Goal: Task Accomplishment & Management: Complete application form

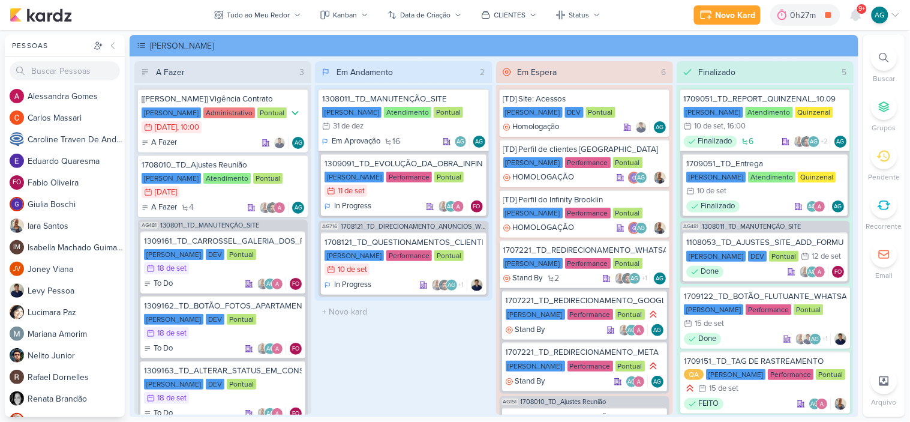
click at [889, 205] on icon at bounding box center [883, 205] width 11 height 8
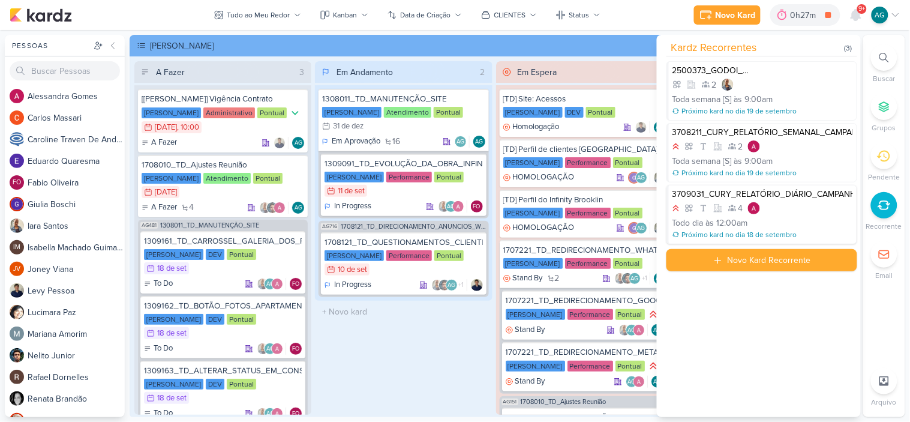
click at [810, 216] on div "3709031_CURY_RELATÓRIO_DIÁRIO_CAMPANHA_DIA"C"_SP 4 Todo dia às 12:00am Próximo …" at bounding box center [762, 214] width 191 height 59
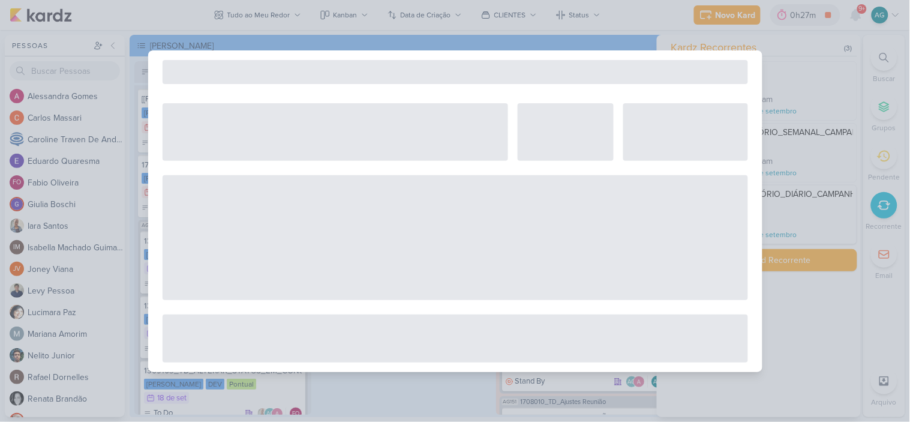
select select "12"
select select "America/Sao_Paulo"
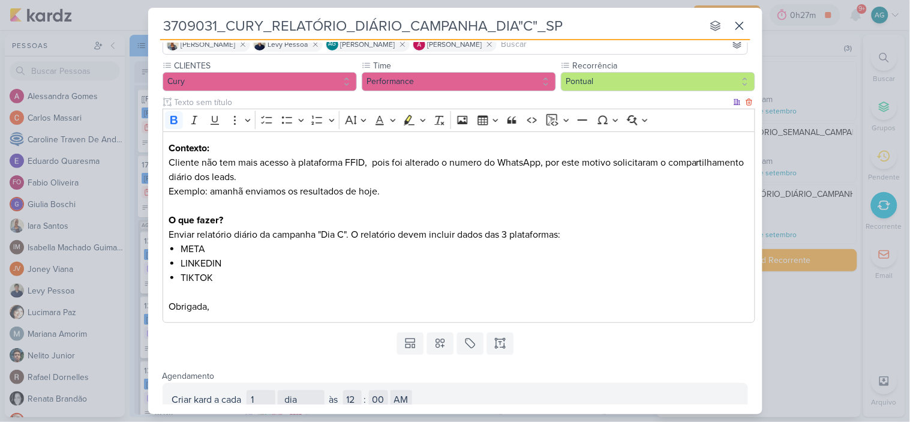
scroll to position [124, 0]
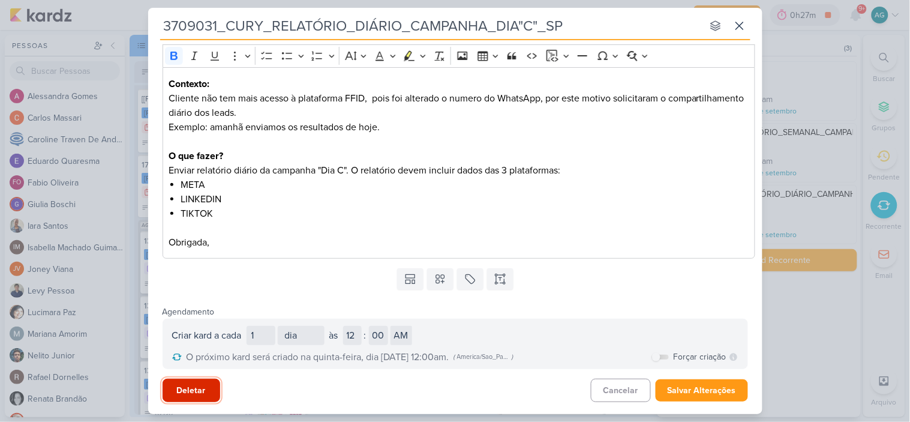
click at [199, 389] on button "Deletar" at bounding box center [192, 390] width 58 height 23
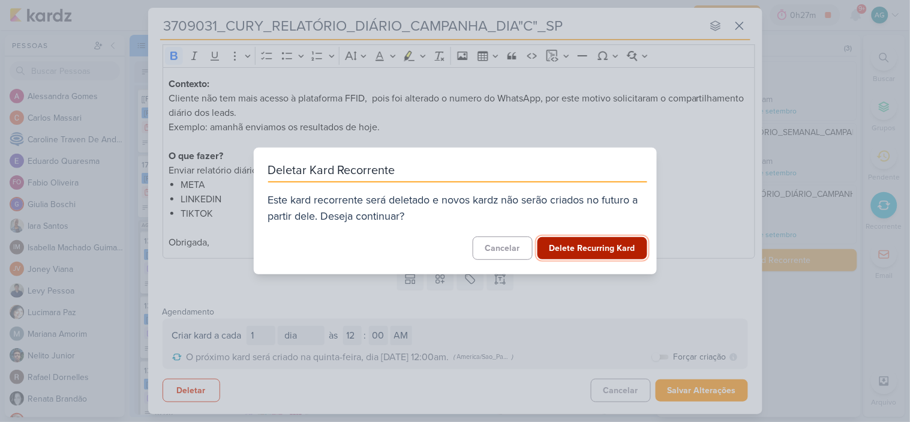
click at [586, 254] on button "Delete Recurring Kard" at bounding box center [593, 248] width 110 height 22
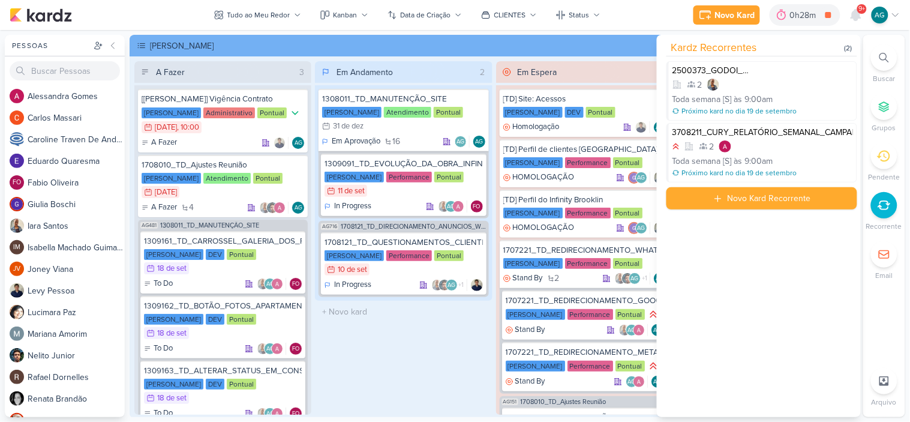
click at [616, 52] on div "[PERSON_NAME]" at bounding box center [494, 46] width 729 height 22
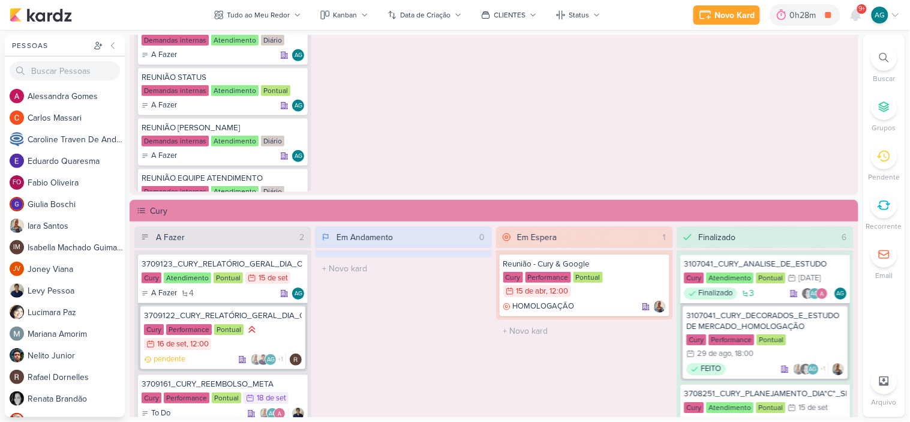
scroll to position [1066, 0]
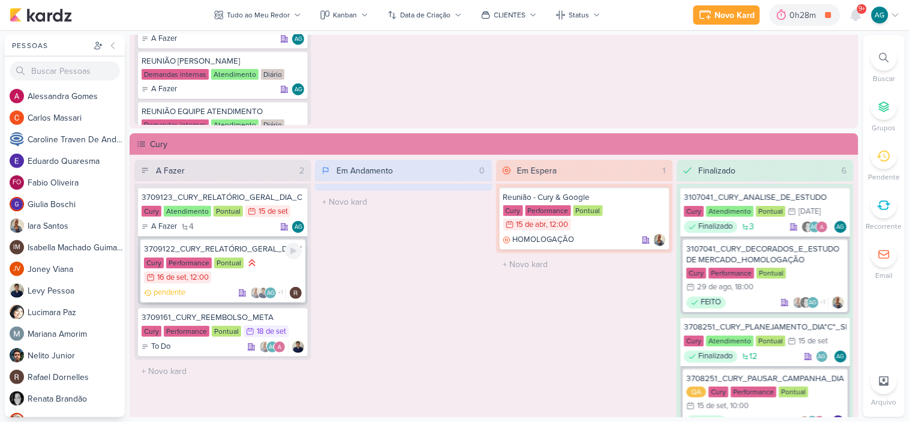
click at [262, 247] on div "3709122_CURY_RELATÓRIO_GERAL_DIA_C_16.09" at bounding box center [223, 249] width 158 height 11
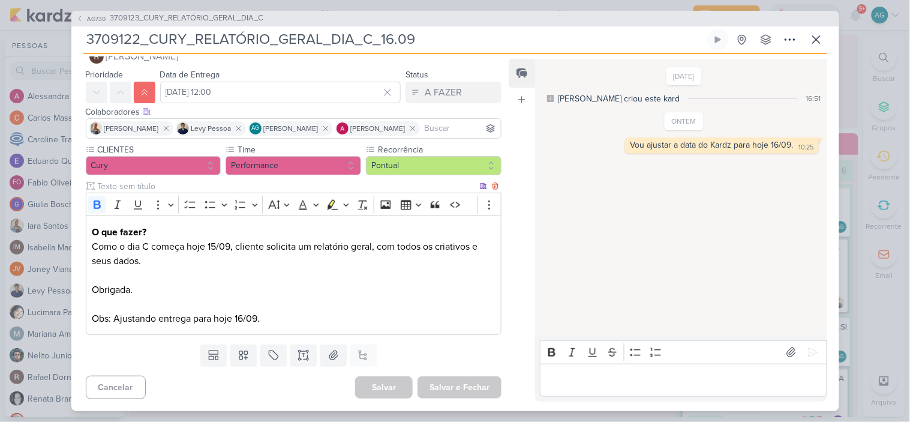
scroll to position [0, 0]
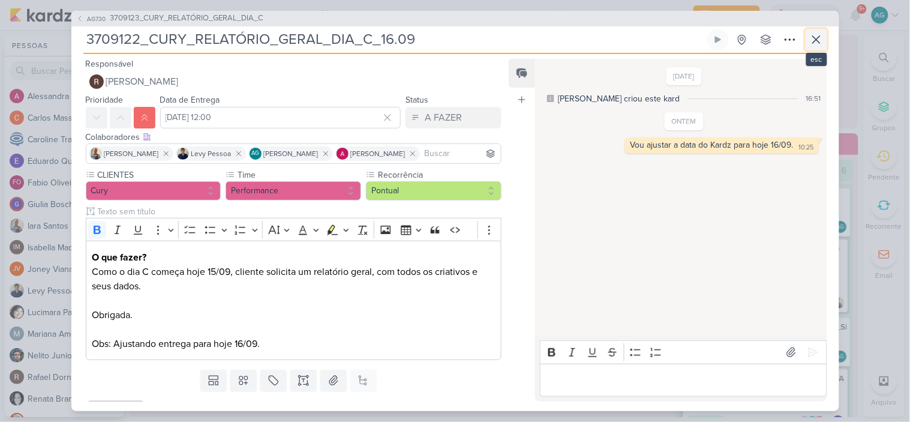
click at [819, 44] on icon at bounding box center [816, 39] width 14 height 14
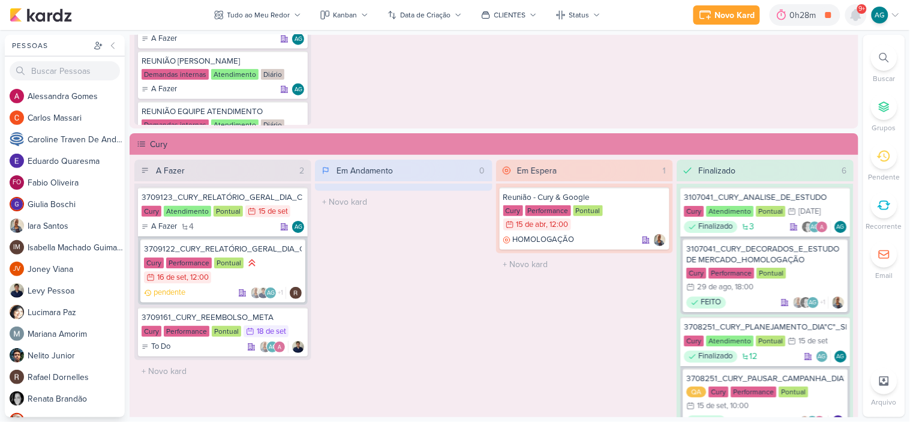
click at [855, 14] on icon at bounding box center [856, 15] width 10 height 11
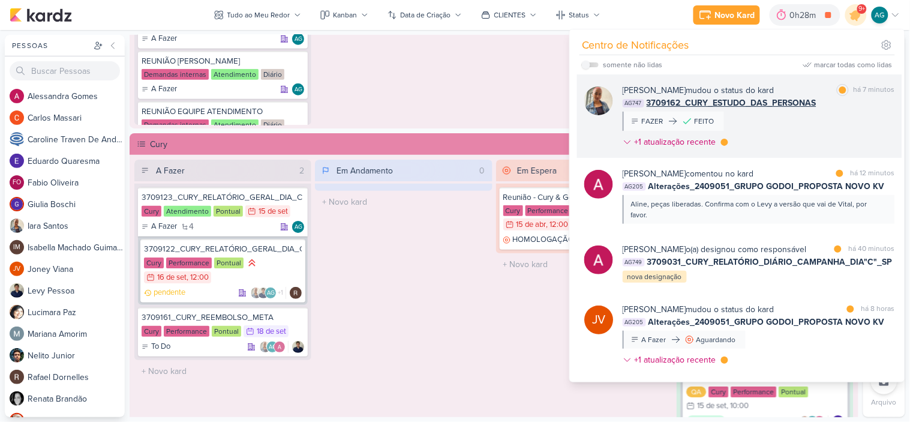
click at [802, 134] on div "[PERSON_NAME] mudou o status do kard marcar como lida há 7 minutos AG747 370916…" at bounding box center [759, 118] width 272 height 69
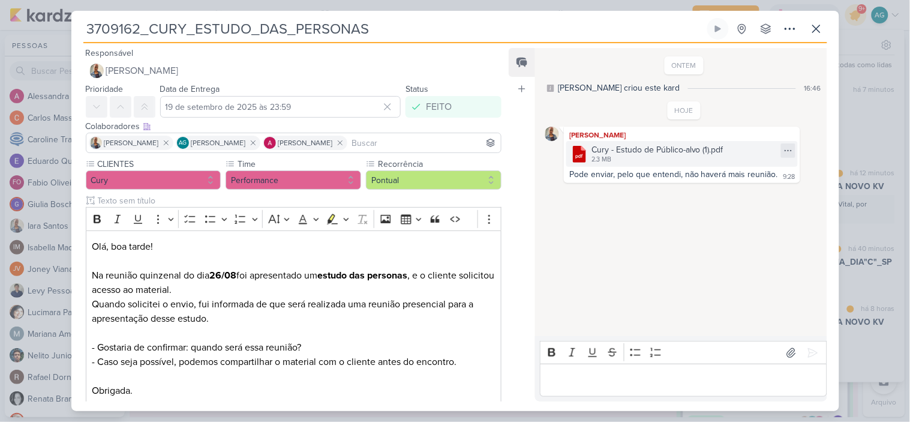
click at [788, 149] on icon at bounding box center [789, 151] width 10 height 10
click at [753, 192] on button "Baixar" at bounding box center [743, 189] width 97 height 17
click at [815, 30] on icon at bounding box center [816, 28] width 7 height 7
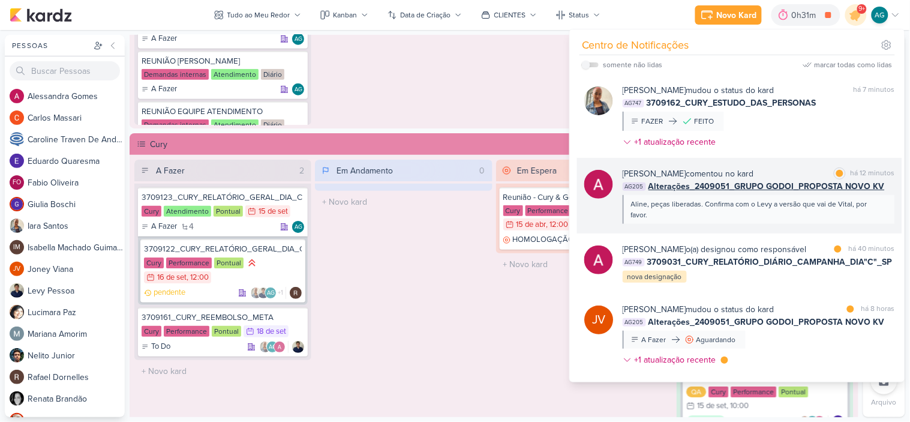
click at [727, 217] on div "Aline, peças liberadas. Confirma com o Levy a versão que vai de Vital, por favo…" at bounding box center [758, 210] width 254 height 22
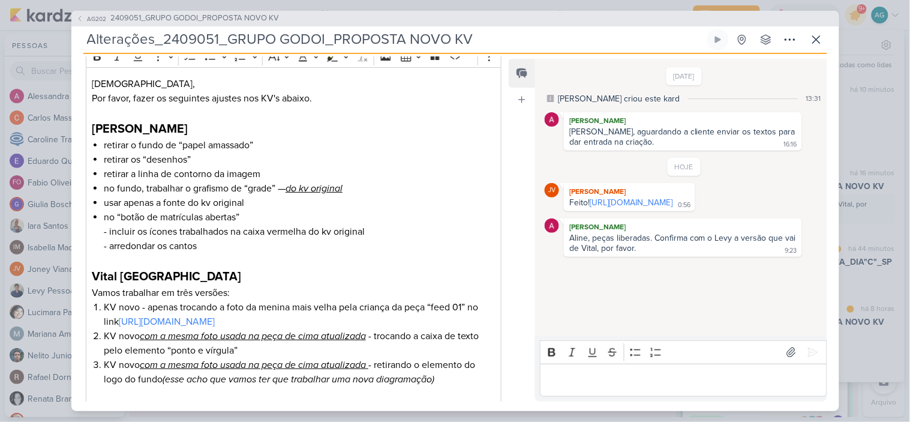
scroll to position [296, 0]
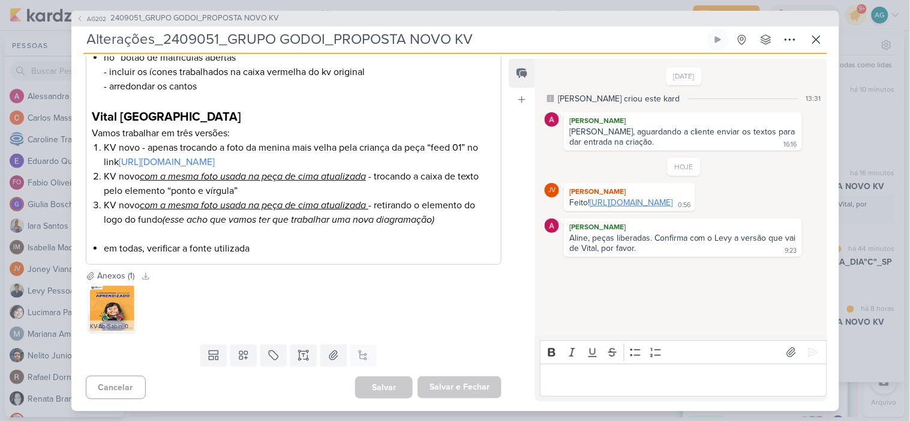
click at [614, 208] on link "[URL][DOMAIN_NAME]" at bounding box center [631, 202] width 83 height 10
click at [821, 37] on icon at bounding box center [816, 39] width 14 height 14
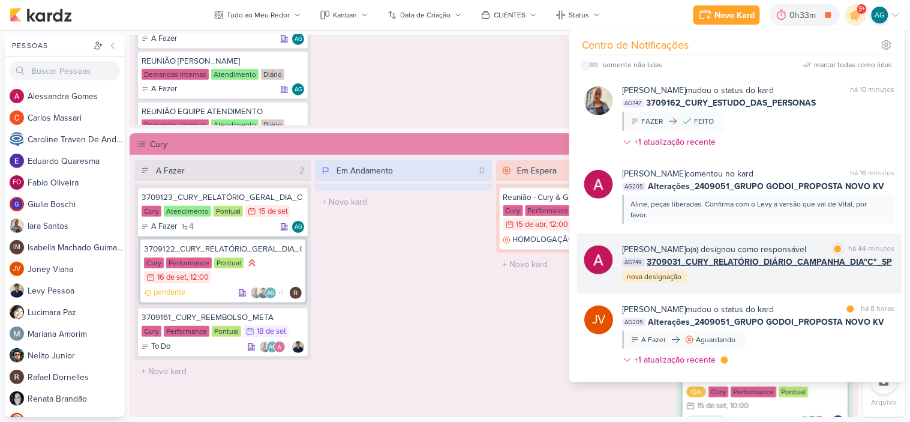
click at [730, 283] on div "[PERSON_NAME] o(a) designou como responsável marcar como lida há 44 minutos AG7…" at bounding box center [759, 263] width 272 height 41
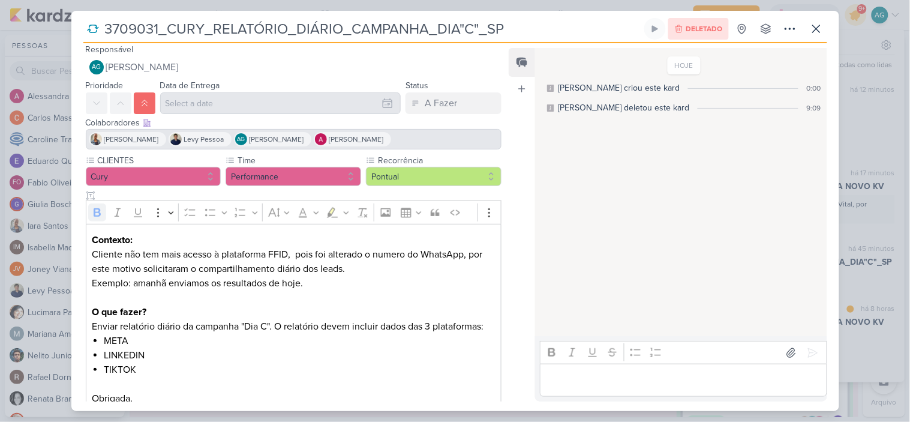
scroll to position [0, 0]
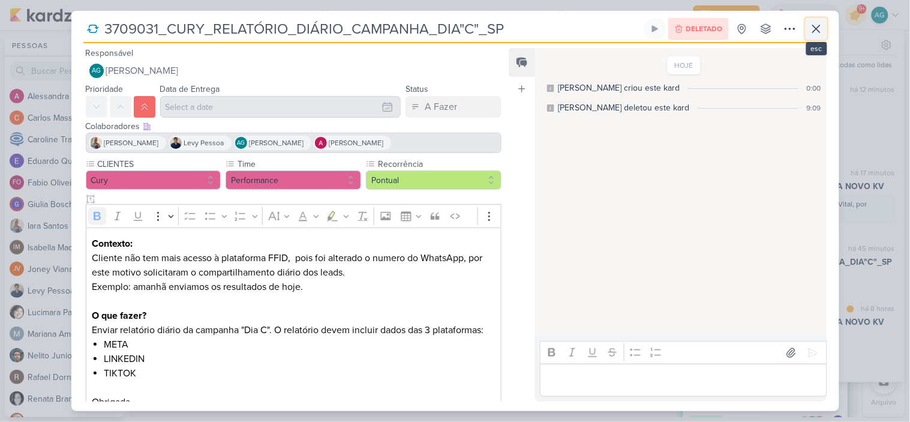
click at [820, 30] on icon at bounding box center [816, 29] width 14 height 14
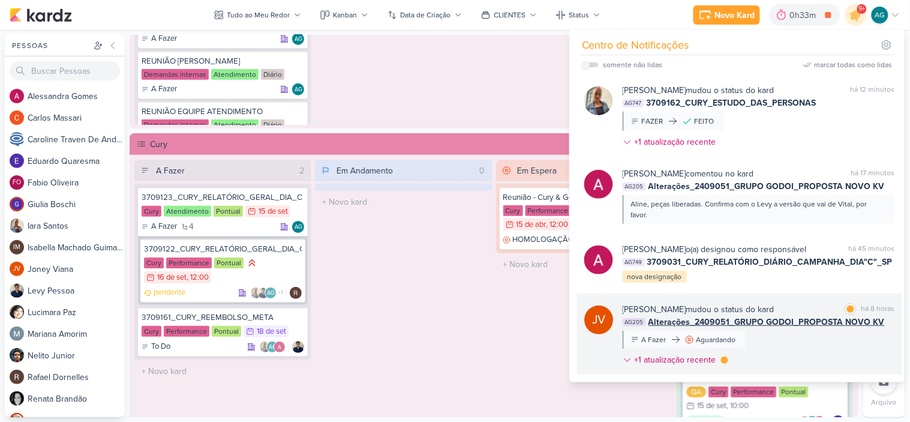
click at [793, 338] on div "[PERSON_NAME] mudou o status do kard marcar como lida há 8 horas AG205 Alteraçõ…" at bounding box center [759, 337] width 272 height 68
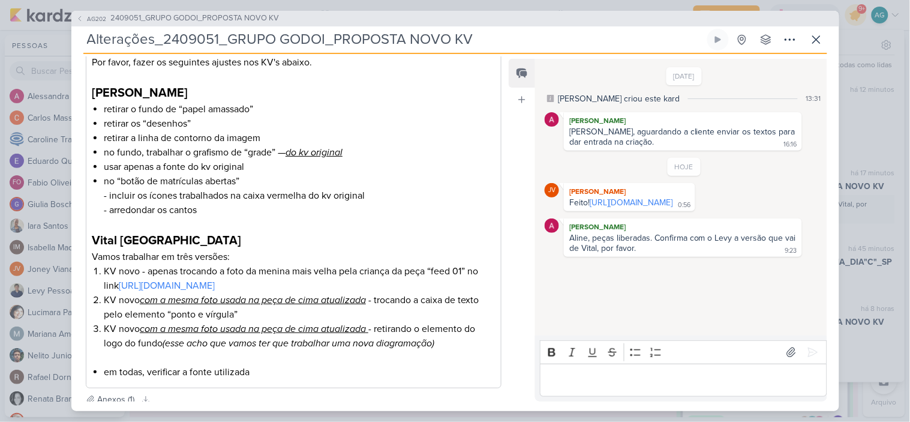
scroll to position [30, 0]
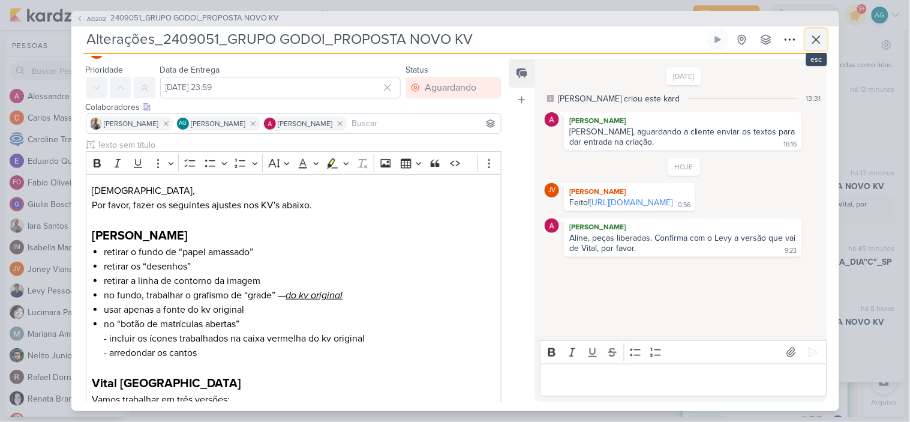
click at [817, 44] on icon at bounding box center [816, 39] width 14 height 14
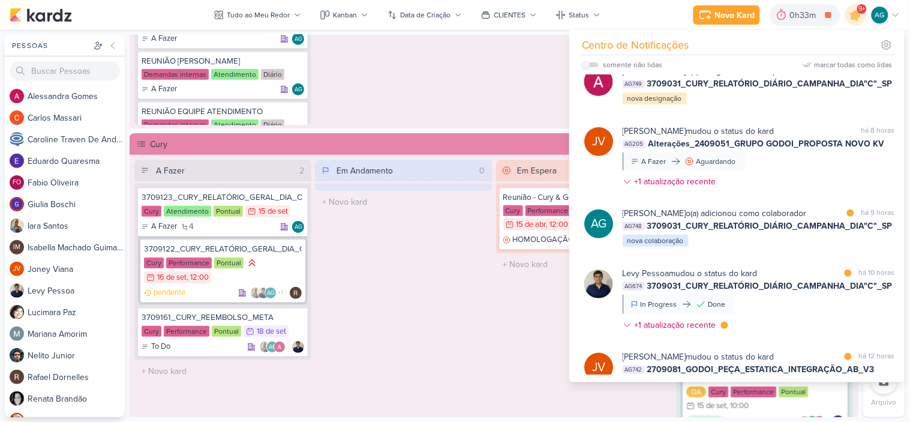
scroll to position [200, 0]
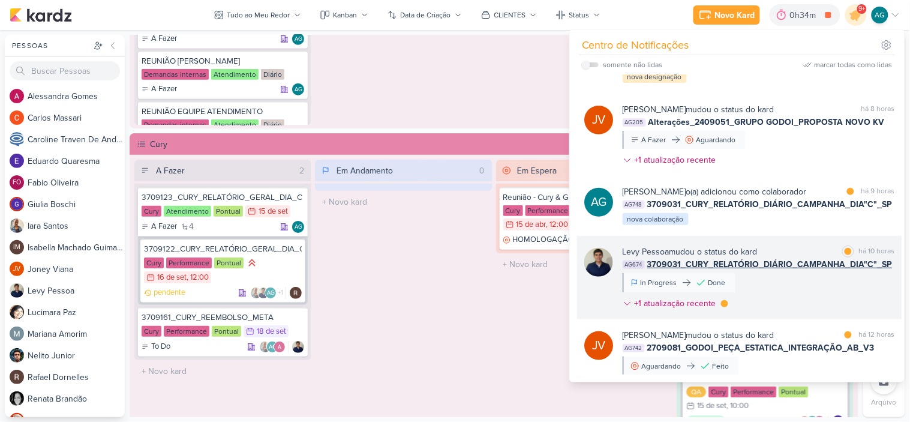
click at [817, 287] on div "[PERSON_NAME] mudou o status do kard marcar como lida há 10 horas AG674 3709031…" at bounding box center [759, 279] width 272 height 69
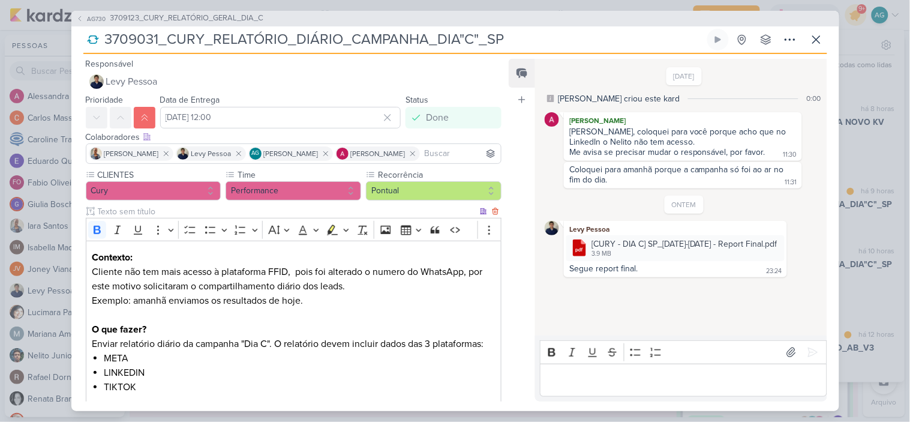
scroll to position [97, 0]
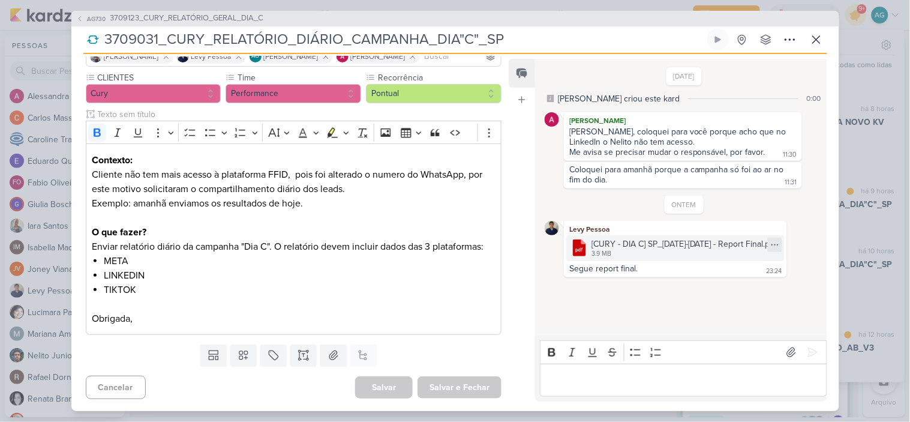
click at [782, 241] on div at bounding box center [775, 245] width 14 height 14
click at [748, 288] on button "Baixar" at bounding box center [740, 286] width 97 height 17
click at [243, 19] on span "3709123_CURY_RELATÓRIO_GERAL_DIA_C" at bounding box center [187, 19] width 154 height 12
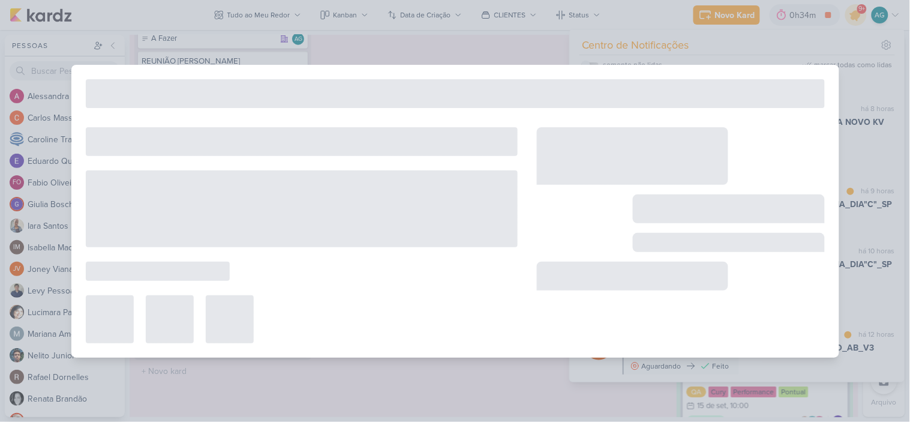
type input "3709123_CURY_RELATÓRIO_GERAL_DIA_C"
type input "15 de setembro de 2025 às 23:59"
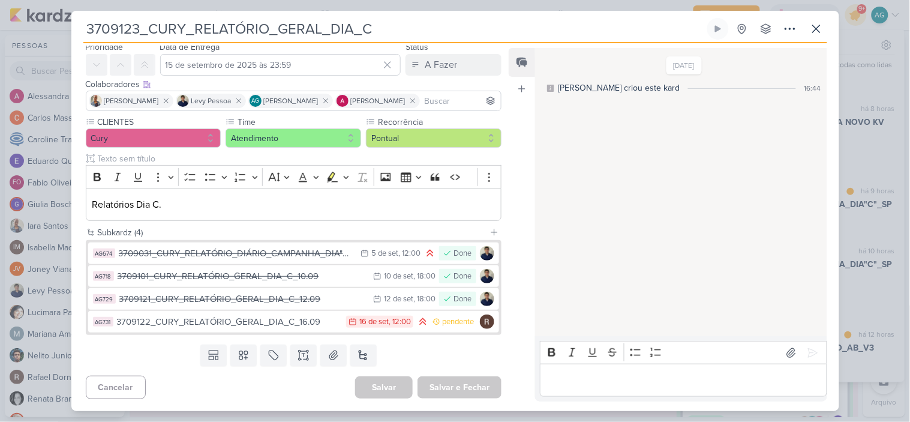
scroll to position [0, 0]
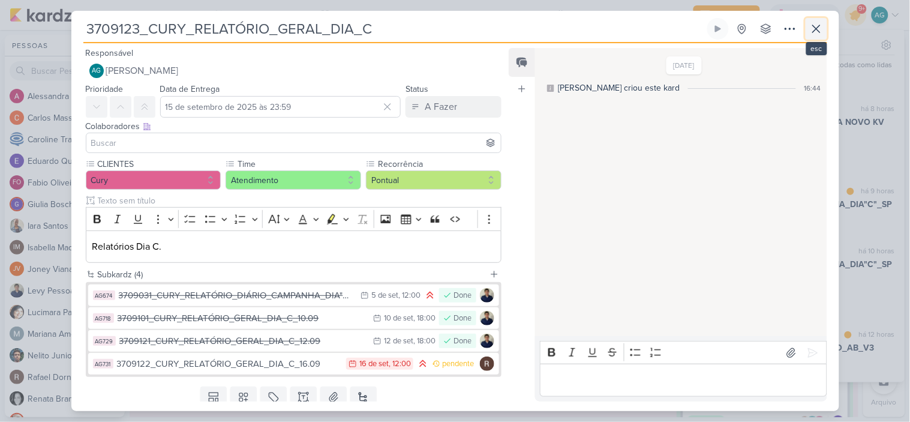
click at [820, 31] on icon at bounding box center [816, 29] width 14 height 14
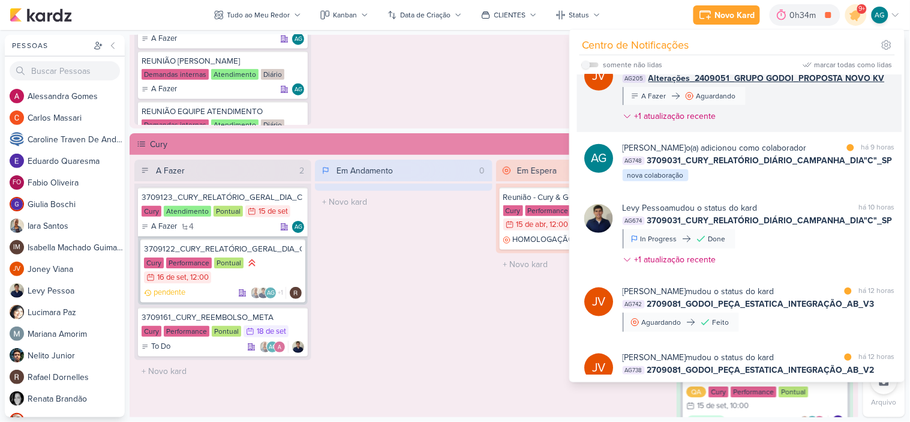
scroll to position [266, 0]
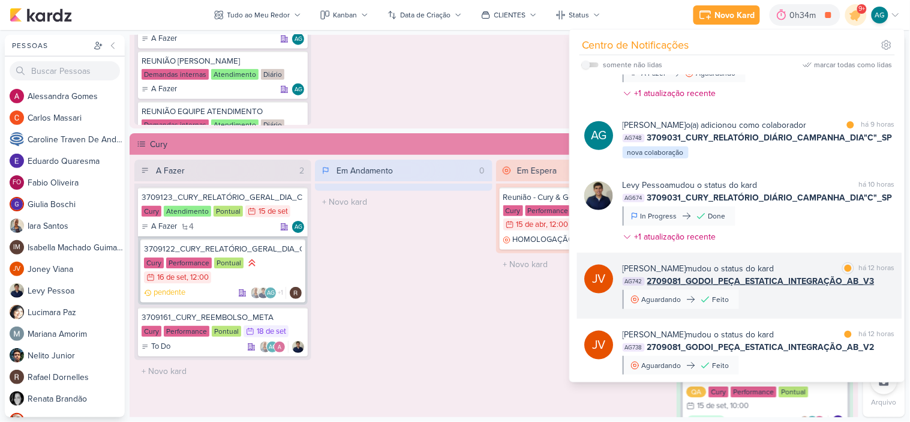
click at [783, 308] on div "[PERSON_NAME] mudou o status do kard marcar como lida há 12 horas AG742 2709081…" at bounding box center [759, 285] width 272 height 47
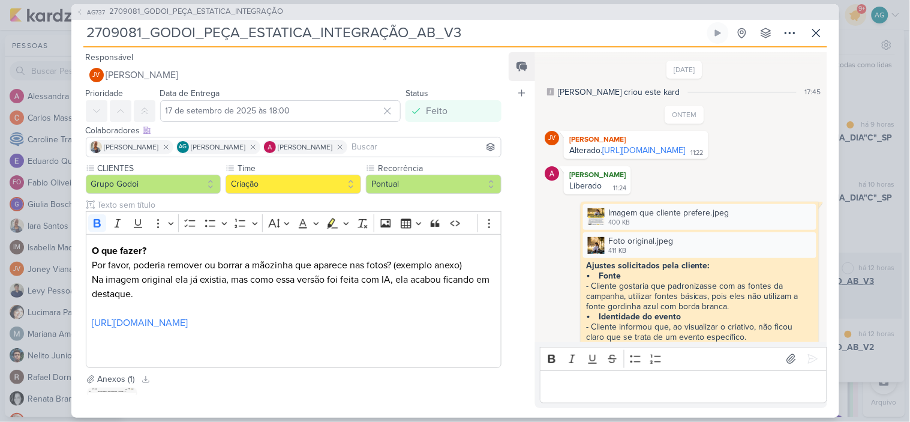
scroll to position [344, 0]
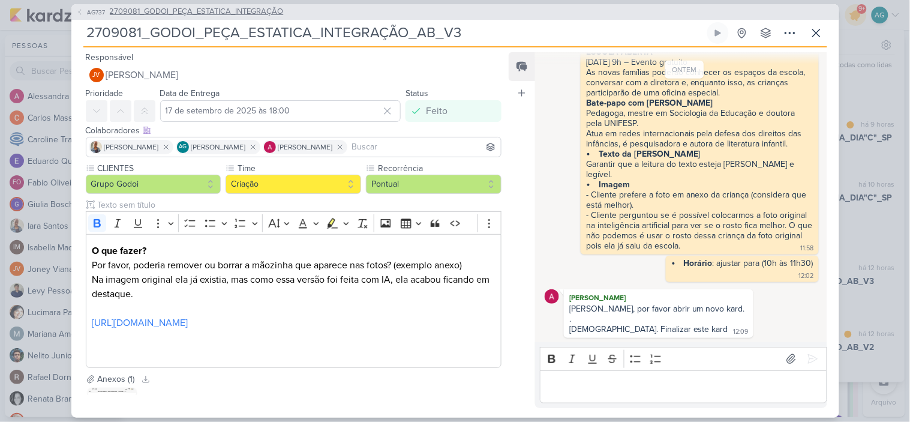
click at [266, 14] on span "2709081_GODOI_PEÇA_ESTATICA_INTEGRAÇÃO" at bounding box center [197, 12] width 174 height 12
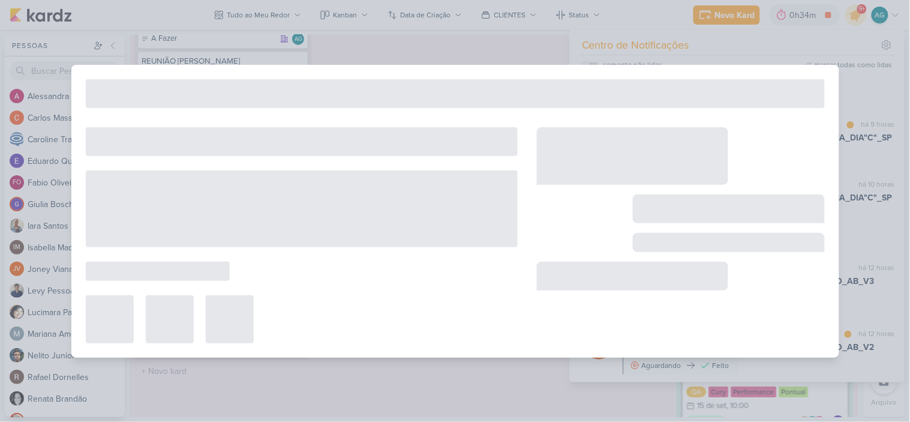
type input "2709081_GODOI_PEÇA_ESTATICA_INTEGRAÇÃO"
type input "15 de setembro de 2025 às 23:59"
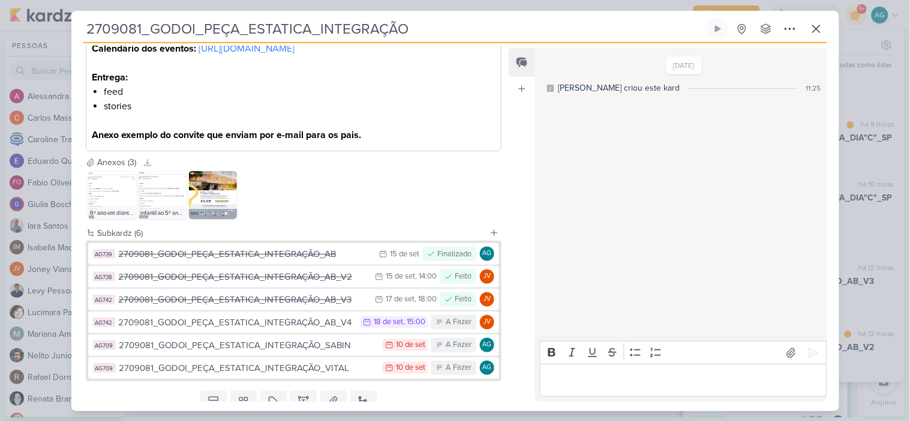
scroll to position [460, 0]
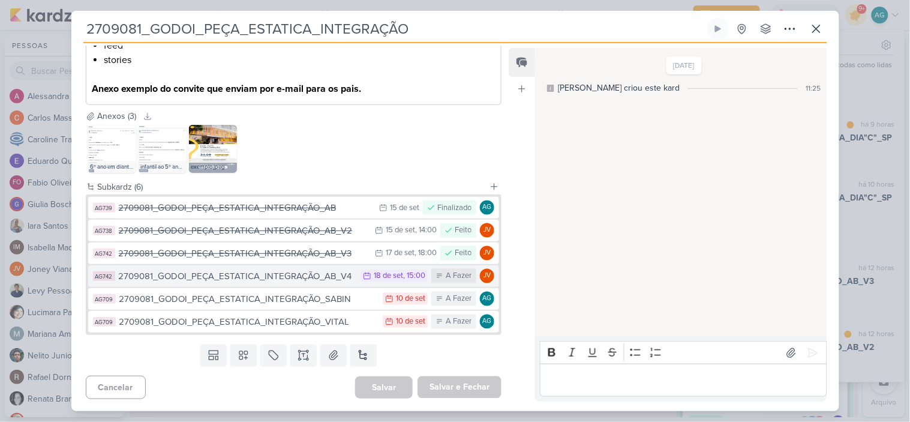
click at [285, 278] on div "2709081_GODOI_PEÇA_ESTATICA_INTEGRAÇÃO_AB_V4" at bounding box center [237, 276] width 236 height 14
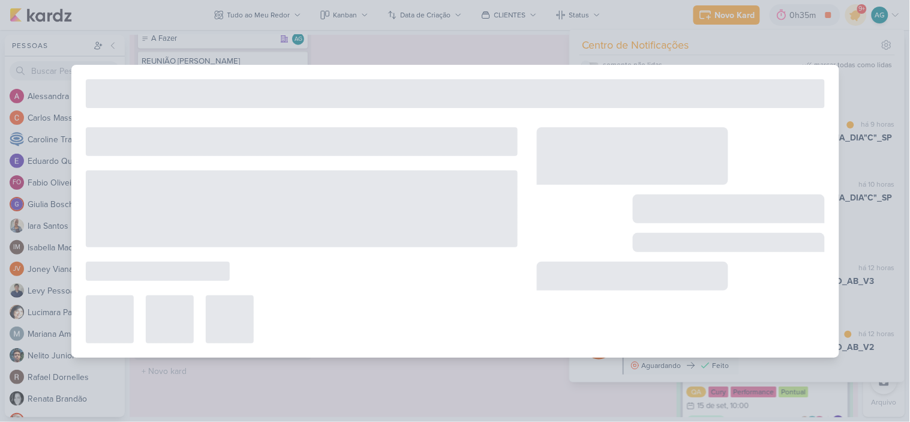
type input "2709081_GODOI_PEÇA_ESTATICA_INTEGRAÇÃO_AB_V4"
type input "[DATE] 15:00"
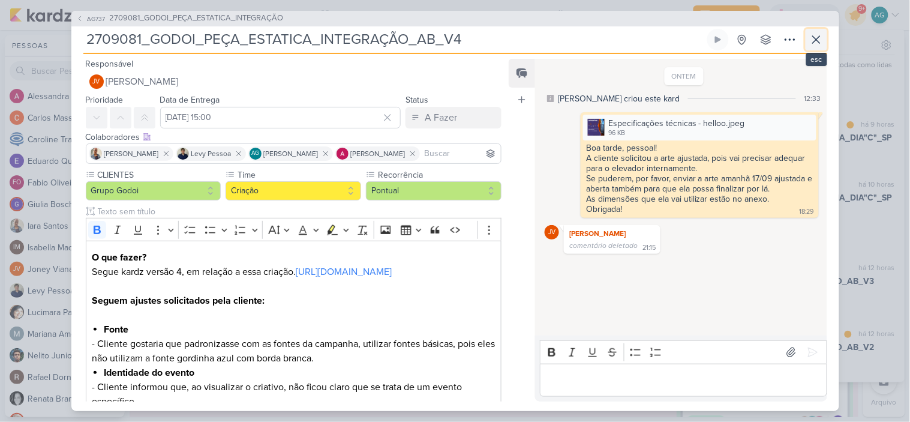
click at [816, 45] on icon at bounding box center [816, 39] width 14 height 14
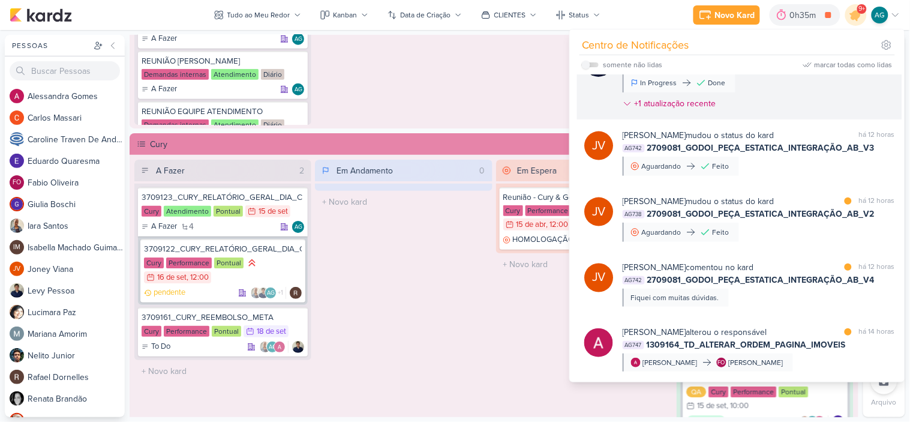
scroll to position [466, 0]
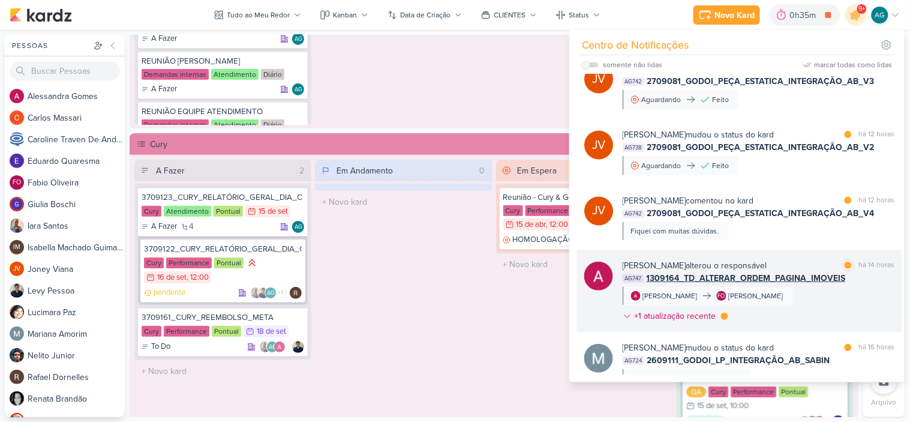
click at [820, 309] on div "[PERSON_NAME] alterou o responsável marcar como lida há 14 horas AG747 1309164_…" at bounding box center [759, 293] width 272 height 68
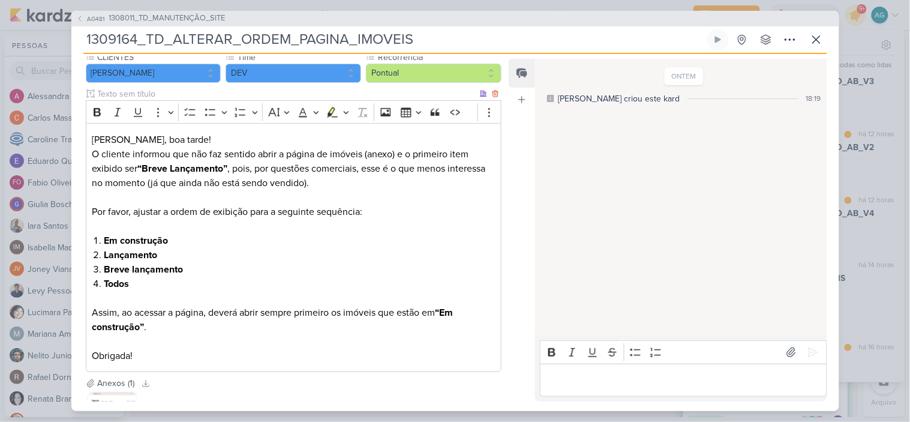
scroll to position [133, 0]
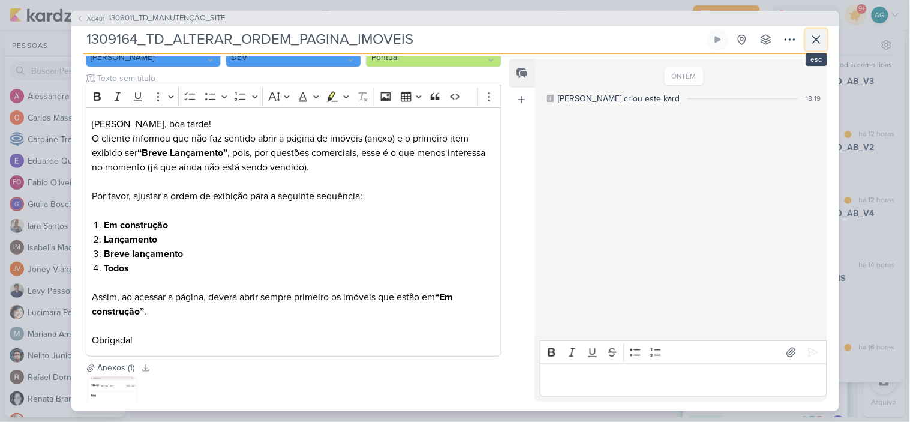
click at [818, 45] on icon at bounding box center [816, 39] width 14 height 14
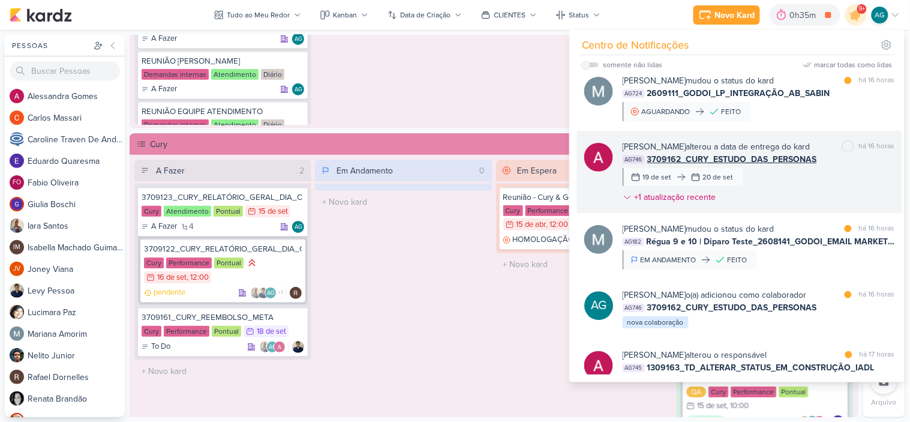
scroll to position [774, 0]
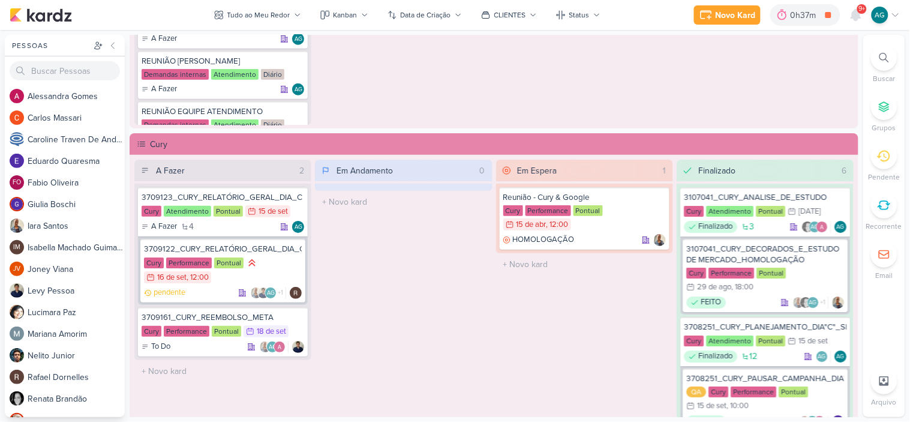
click at [880, 61] on icon at bounding box center [885, 58] width 10 height 10
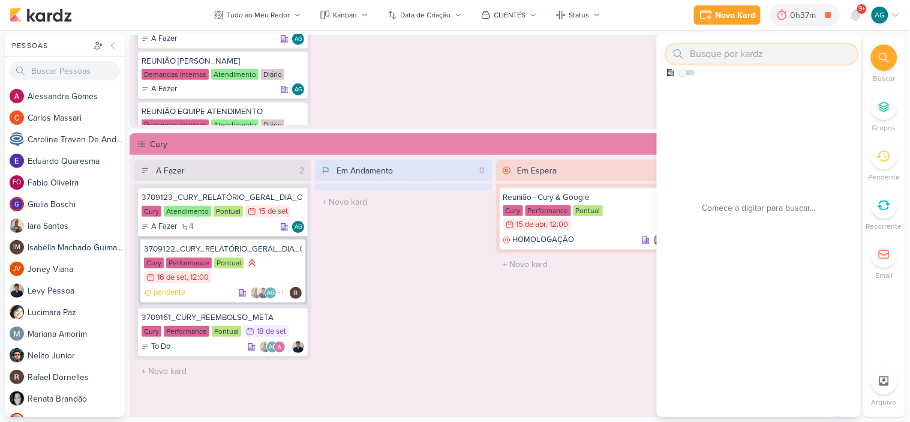
paste input "2500023"
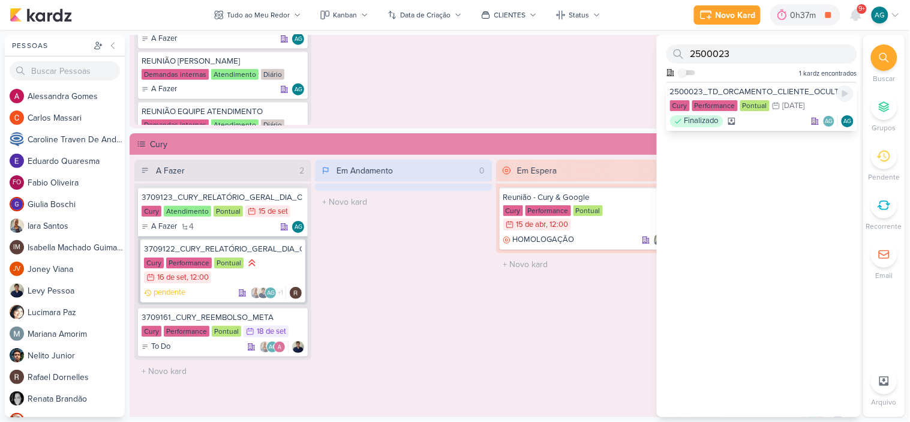
click at [787, 88] on div "2500023_TD_ORCAMENTO_CLIENTE_OCULTO" at bounding box center [762, 91] width 184 height 11
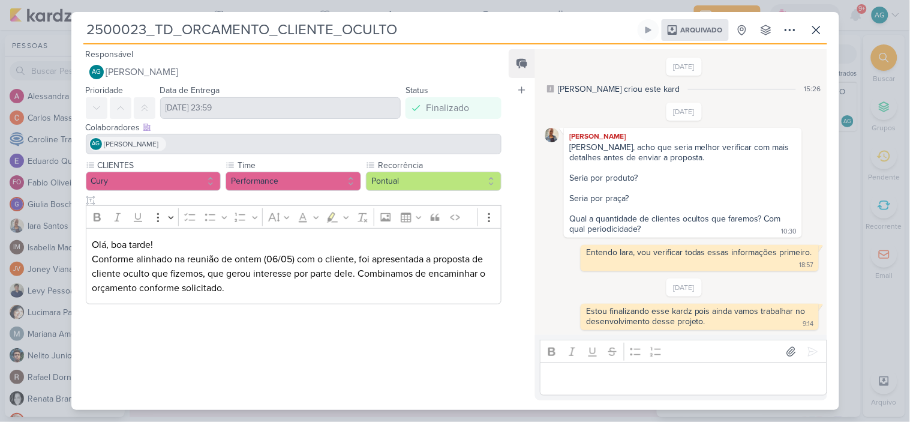
scroll to position [1, 0]
click at [820, 28] on icon at bounding box center [816, 30] width 14 height 14
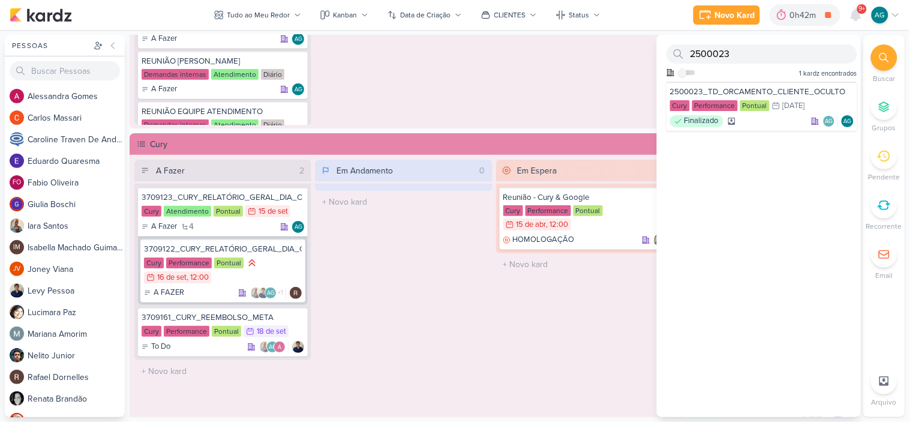
click at [543, 321] on div "Em Espera 1 Reunião - Cury & Google Cury Performance Pontual 15/4 [DATE] 12:00 …" at bounding box center [584, 336] width 177 height 353
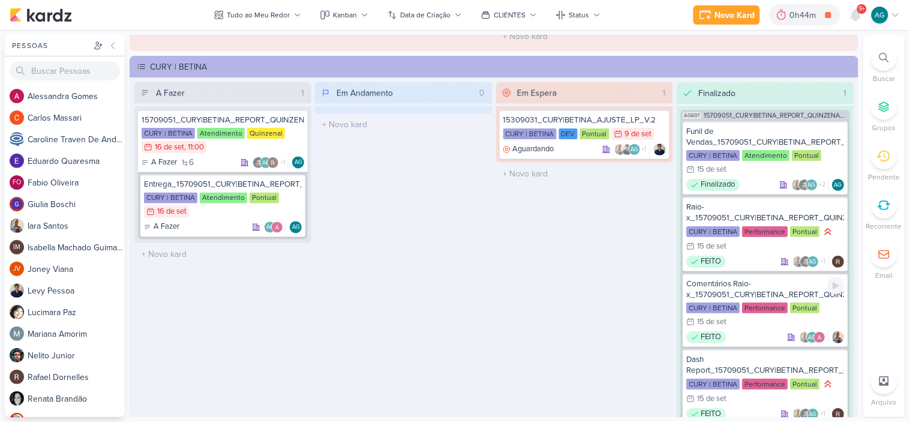
scroll to position [1666, 0]
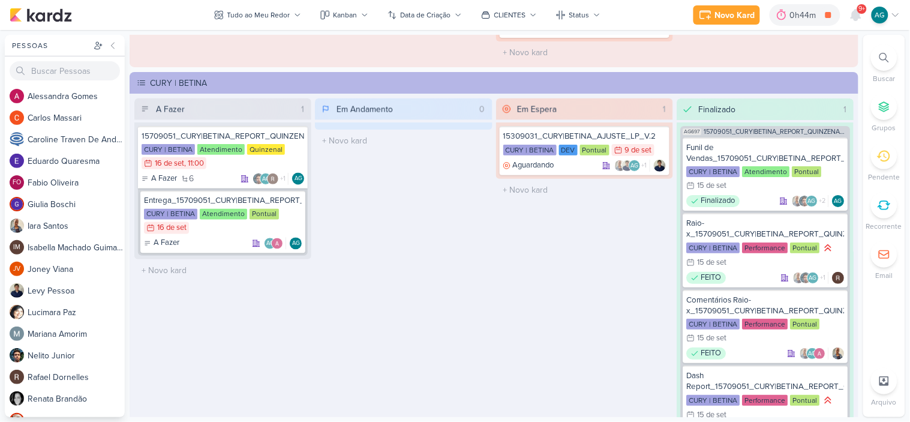
click at [884, 56] on icon at bounding box center [885, 58] width 10 height 10
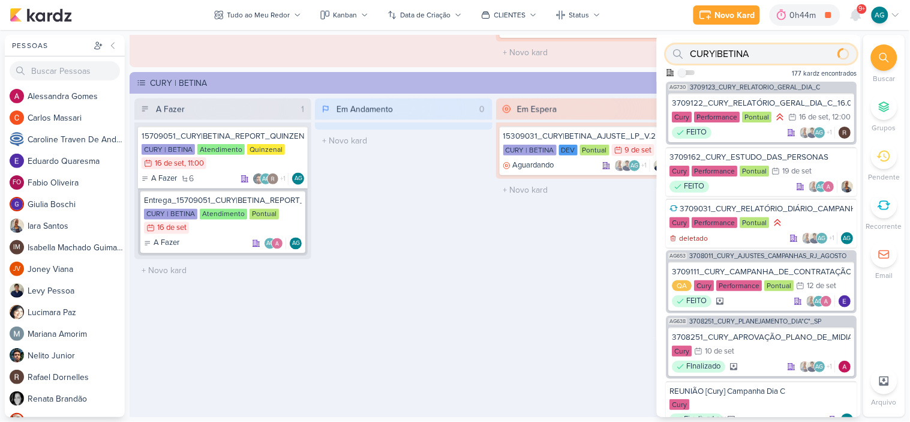
type input "CURY|BETINA"
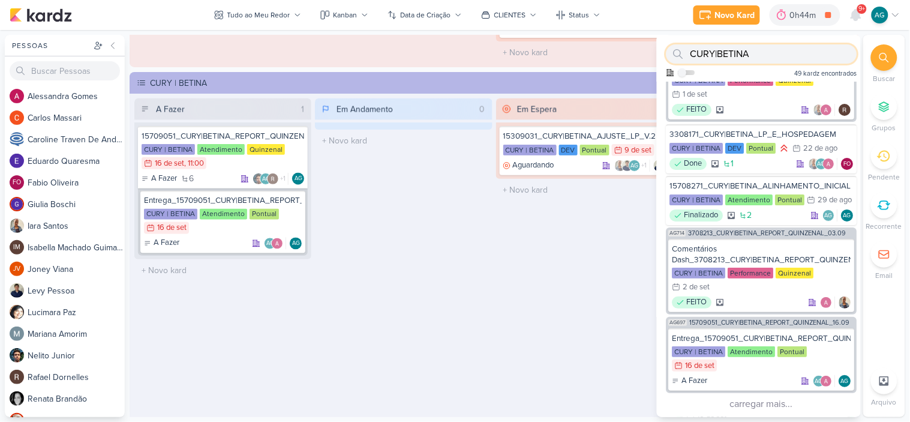
scroll to position [1132, 0]
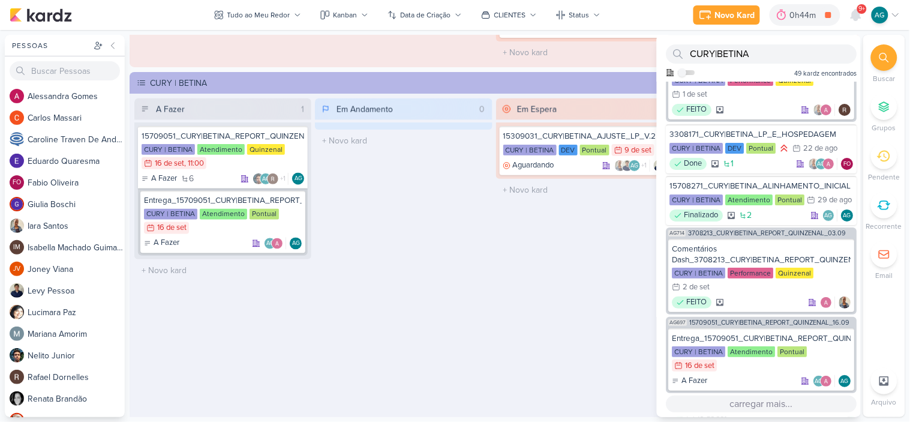
click at [775, 409] on button "carregar mais..." at bounding box center [762, 403] width 191 height 17
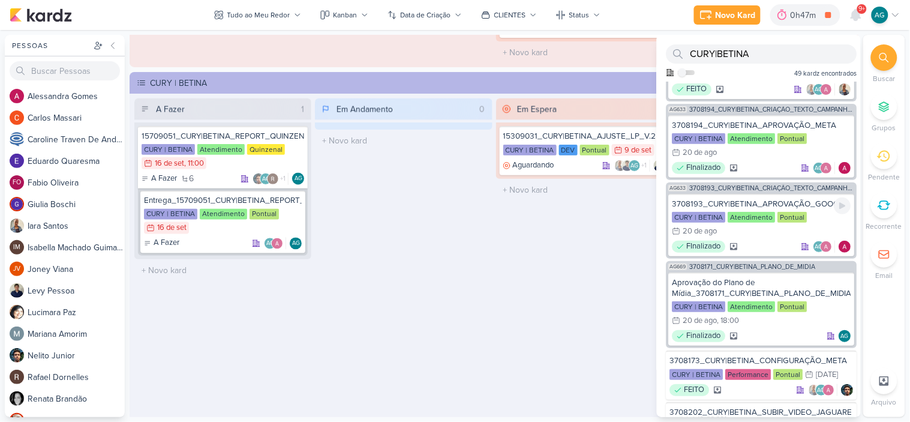
scroll to position [2350, 0]
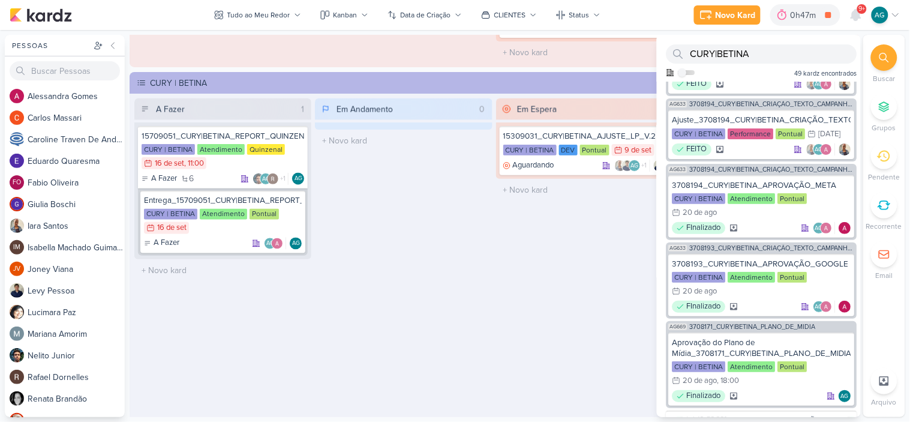
click at [554, 245] on div "Em Espera 1 15309031_CURY|BETINA_AJUSTE_LP_V.2 CURY | BETINA DEV Pontual 9/9 [D…" at bounding box center [584, 274] width 177 height 353
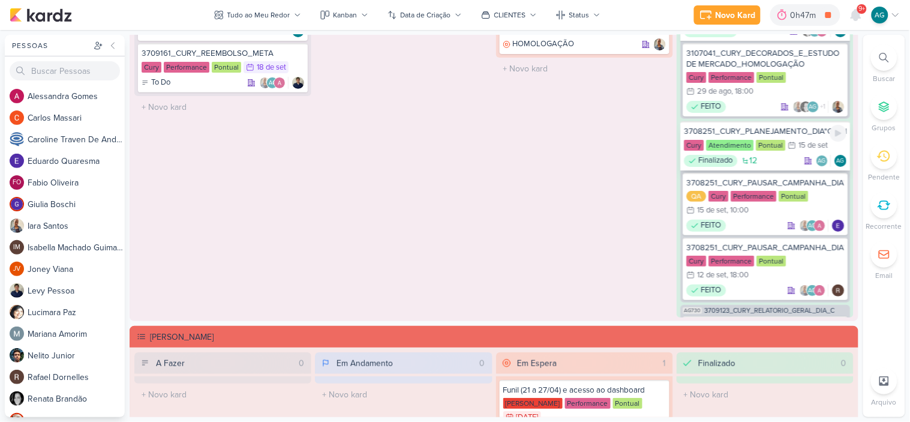
scroll to position [933, 0]
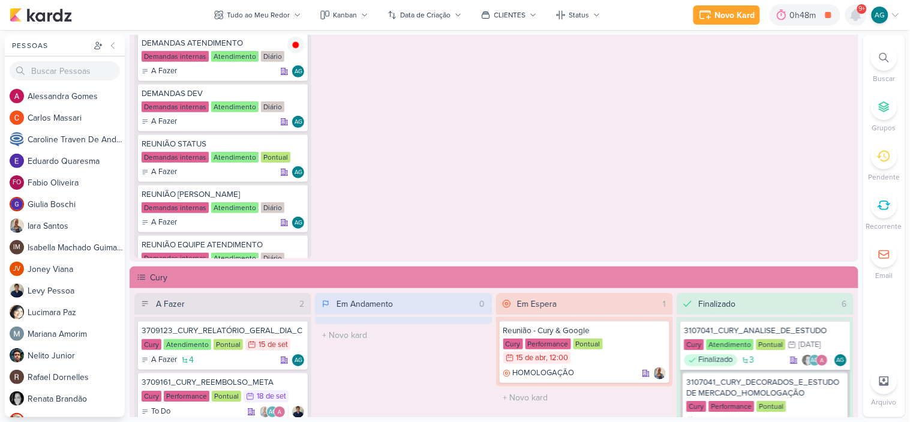
click at [856, 15] on icon at bounding box center [856, 15] width 10 height 11
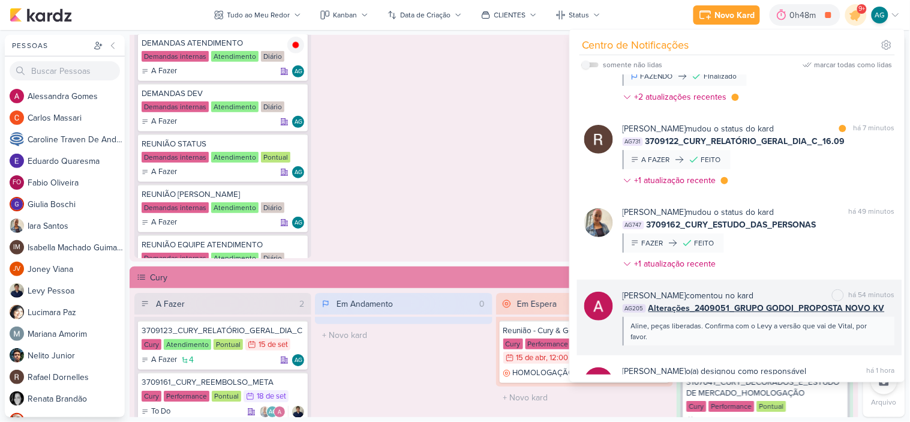
scroll to position [0, 0]
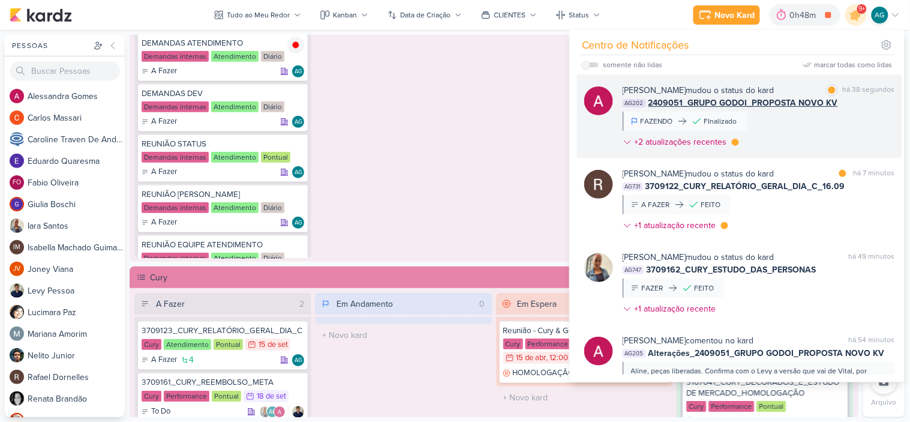
click at [799, 125] on div "[PERSON_NAME] mudou o status do kard marcar como lida há 38 segundos AG202 2409…" at bounding box center [759, 118] width 272 height 69
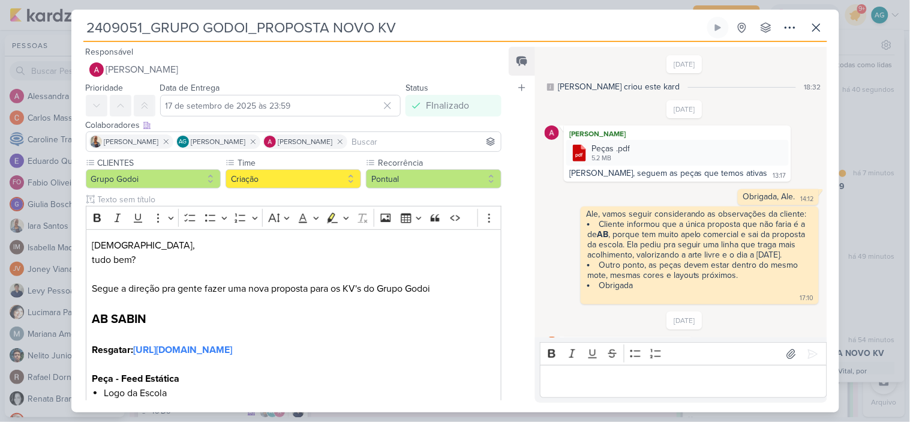
scroll to position [224, 0]
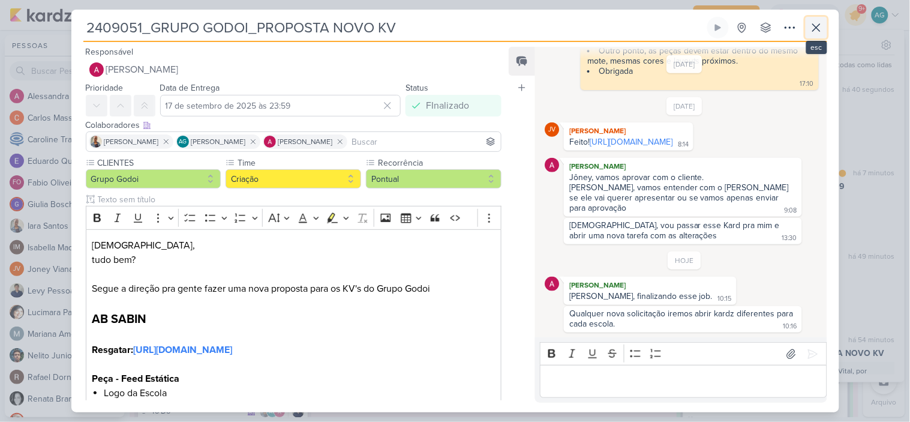
click at [819, 31] on icon at bounding box center [816, 27] width 14 height 14
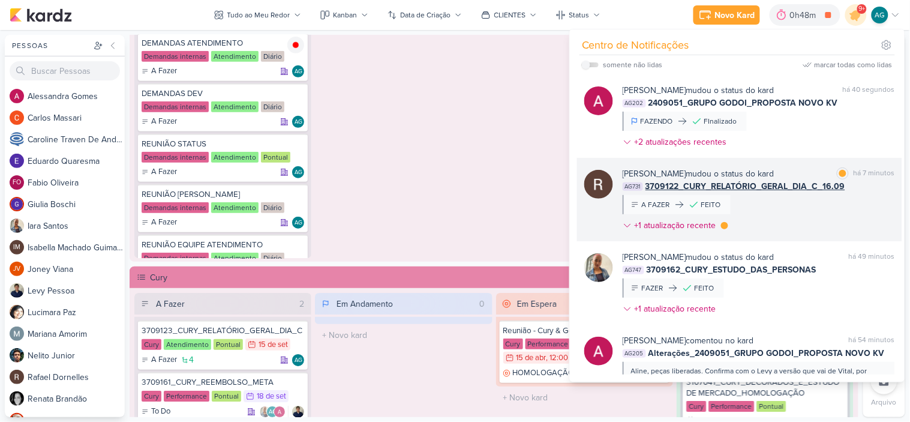
click at [825, 218] on div "[PERSON_NAME] mudou o status do kard marcar como lida há 7 minutos AG731 370912…" at bounding box center [759, 201] width 272 height 69
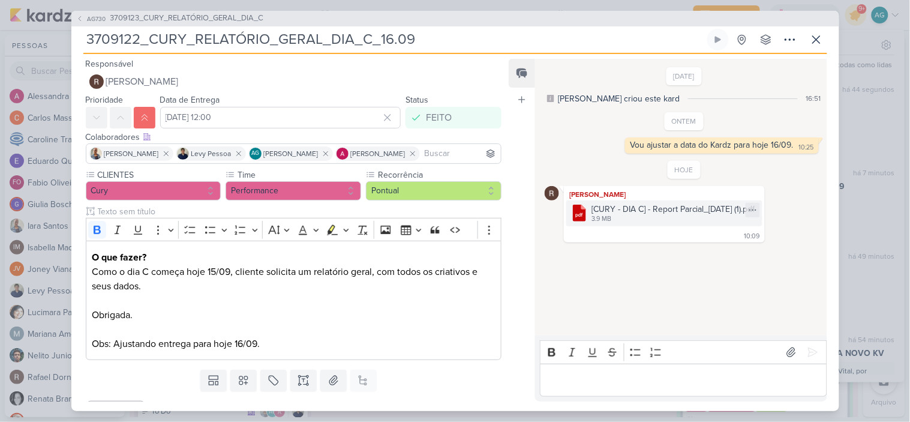
click at [693, 211] on div "[CURY - DIA C] - Report Parcial_[DATE] (1).pdf" at bounding box center [674, 209] width 164 height 13
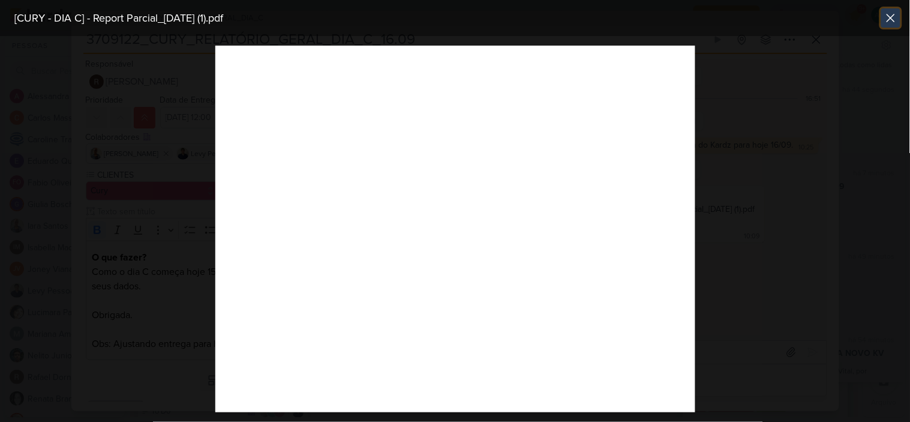
click at [889, 14] on icon at bounding box center [890, 17] width 7 height 7
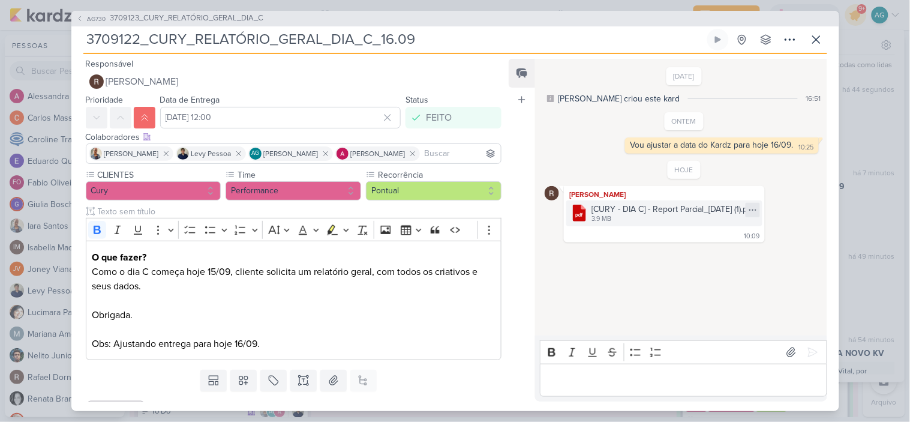
click at [757, 209] on icon at bounding box center [753, 209] width 7 height 1
click at [721, 247] on button "Baixar" at bounding box center [716, 249] width 97 height 17
click at [619, 318] on div "[DATE] [PERSON_NAME] criou este kard 16:51 ONTEM 10:25" at bounding box center [680, 198] width 290 height 276
click at [815, 40] on icon at bounding box center [816, 39] width 7 height 7
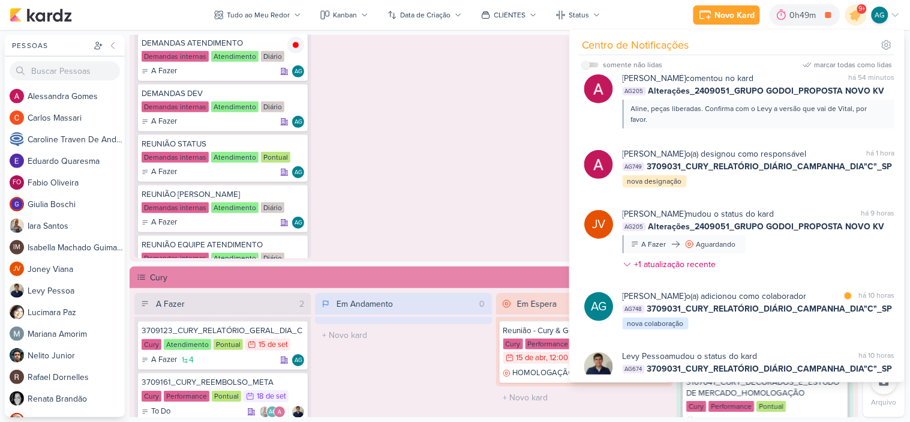
scroll to position [333, 0]
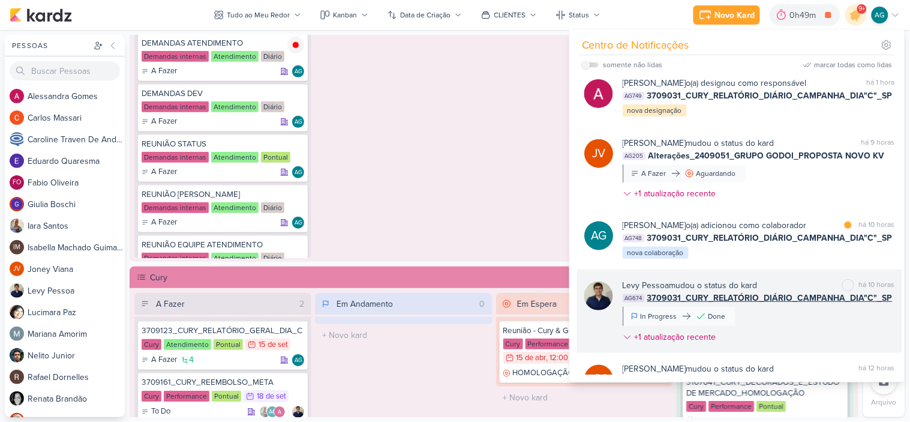
click at [799, 329] on div "[PERSON_NAME] mudou o status do kard marcar como não lida há 10 horas AG674 370…" at bounding box center [759, 313] width 272 height 69
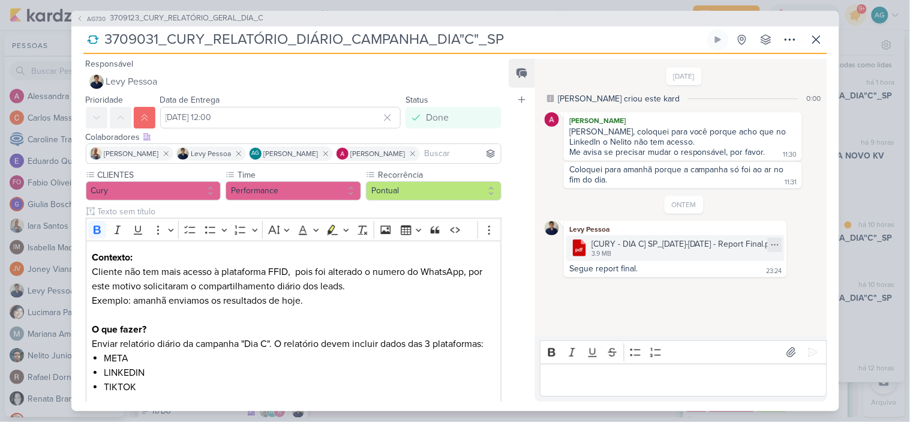
click at [780, 248] on icon at bounding box center [775, 245] width 10 height 10
click at [740, 287] on button "Baixar" at bounding box center [740, 286] width 97 height 17
click at [818, 42] on icon at bounding box center [816, 39] width 14 height 14
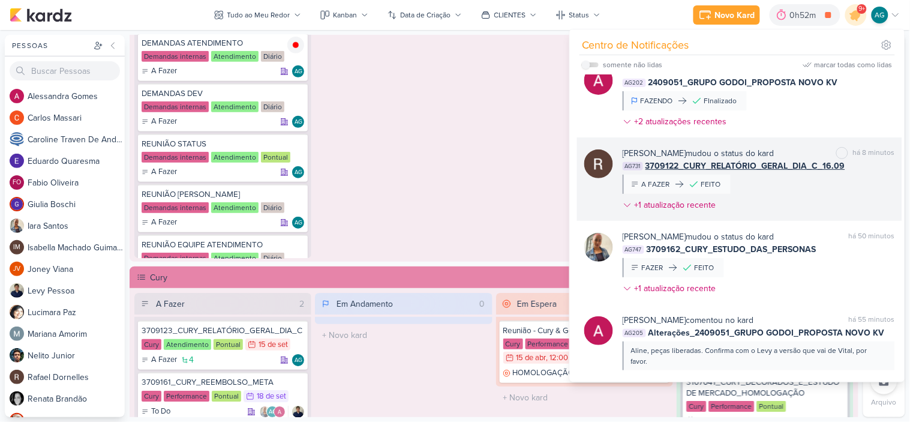
scroll to position [0, 0]
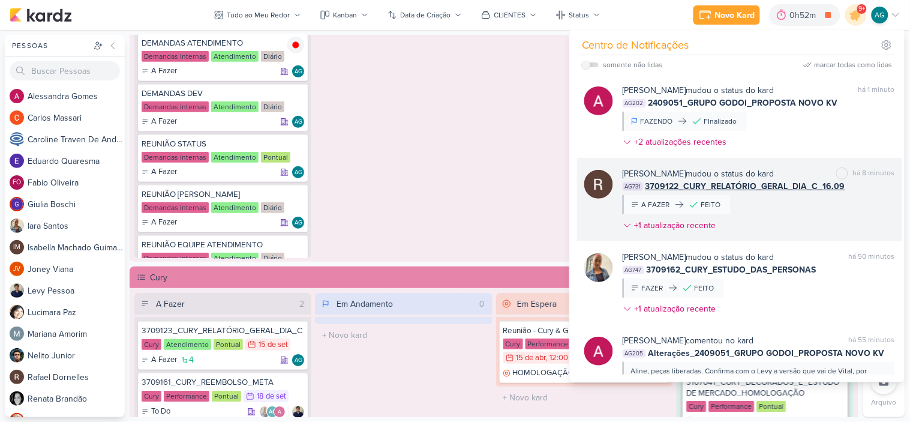
click at [823, 211] on div "[PERSON_NAME] mudou o status do kard marcar como não lida há 8 minutos AG731 37…" at bounding box center [759, 201] width 272 height 69
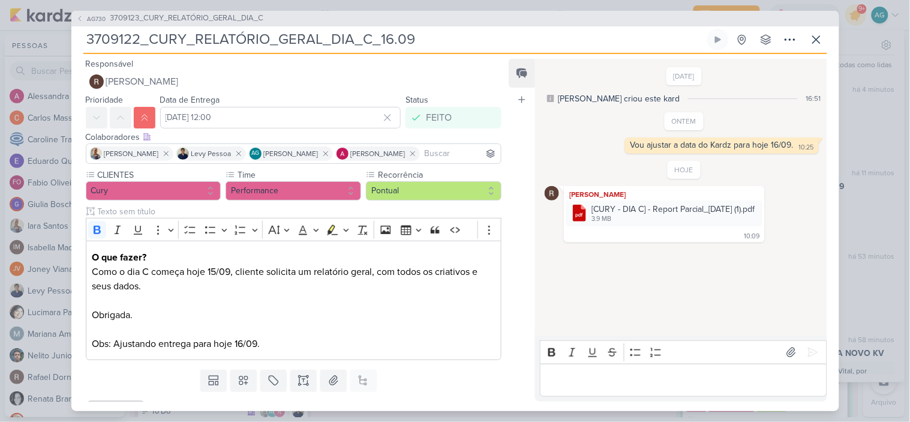
drag, startPoint x: 431, startPoint y: 42, endPoint x: 73, endPoint y: 49, distance: 358.2
click at [73, 49] on div "AG730 3709123_CURY_RELATÓRIO_GERAL_DIA_C 3709122_CURY_RELATÓRIO_GERAL_DIA_C_16.…" at bounding box center [455, 211] width 768 height 400
click at [816, 40] on icon at bounding box center [816, 39] width 7 height 7
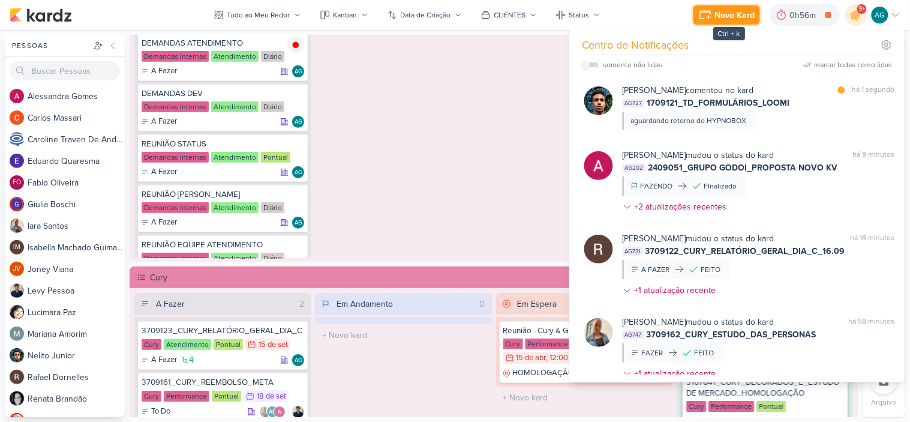
click at [739, 14] on div "Novo Kard" at bounding box center [735, 15] width 40 height 13
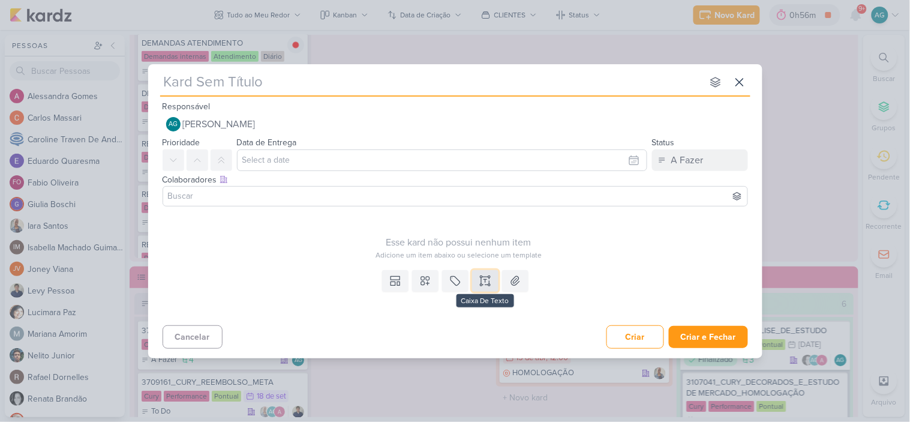
click at [487, 282] on icon at bounding box center [485, 281] width 12 height 12
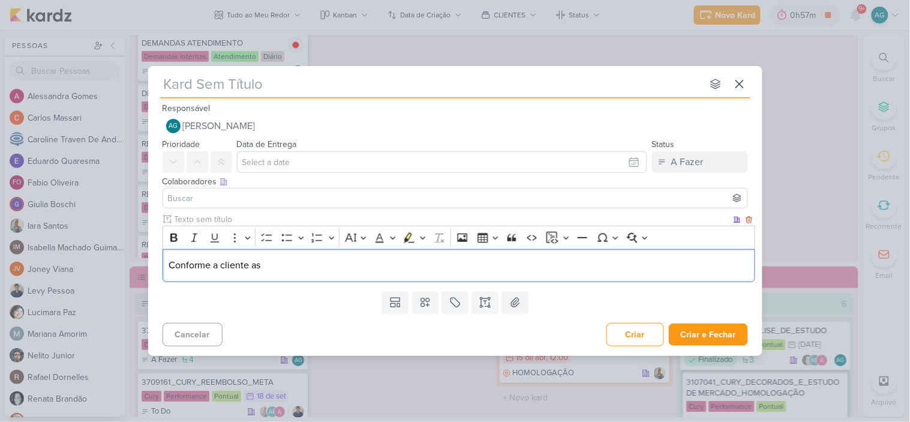
drag, startPoint x: 252, startPoint y: 264, endPoint x: 267, endPoint y: 266, distance: 15.1
click at [267, 266] on p "Conforme a cliente as" at bounding box center [459, 265] width 580 height 14
click at [256, 260] on p "Conforme a cliente Todas as nossas contas do WhatsApp foram bloqueadas pela Meta" at bounding box center [459, 265] width 580 height 14
click at [301, 266] on p "Conforme a cliente todas as nossas contas do WhatsApp foram bloqueadas pela Meta" at bounding box center [459, 265] width 580 height 14
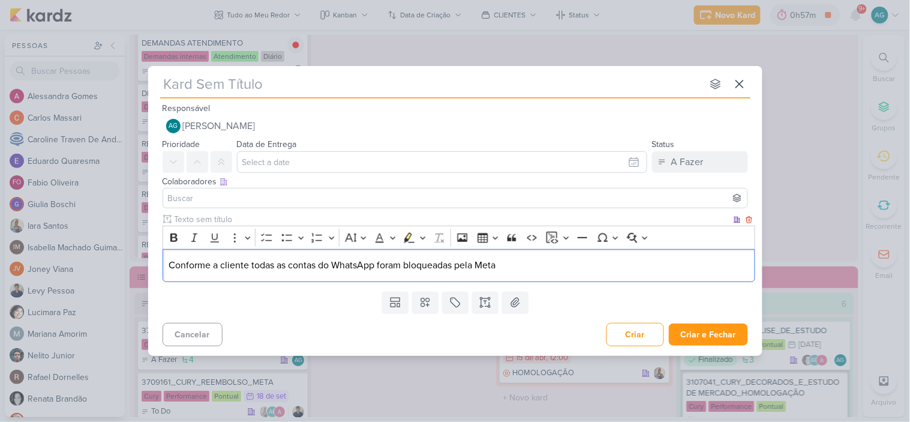
click at [474, 266] on p "Conforme a cliente todas as contas do WhatsApp foram bloqueadas pela Meta" at bounding box center [459, 265] width 580 height 14
click at [503, 262] on p "Conforme a cliente todas as contas do WhatsApp foram bloqueadas pelo Meta" at bounding box center [459, 265] width 580 height 14
